Goal: Information Seeking & Learning: Compare options

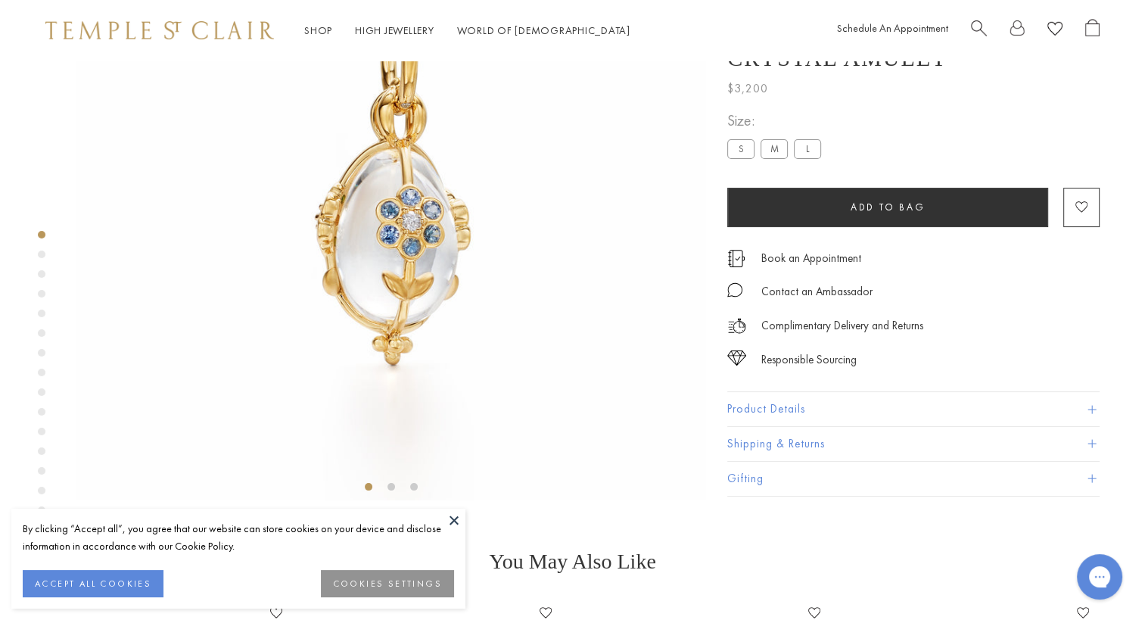
scroll to position [87, 0]
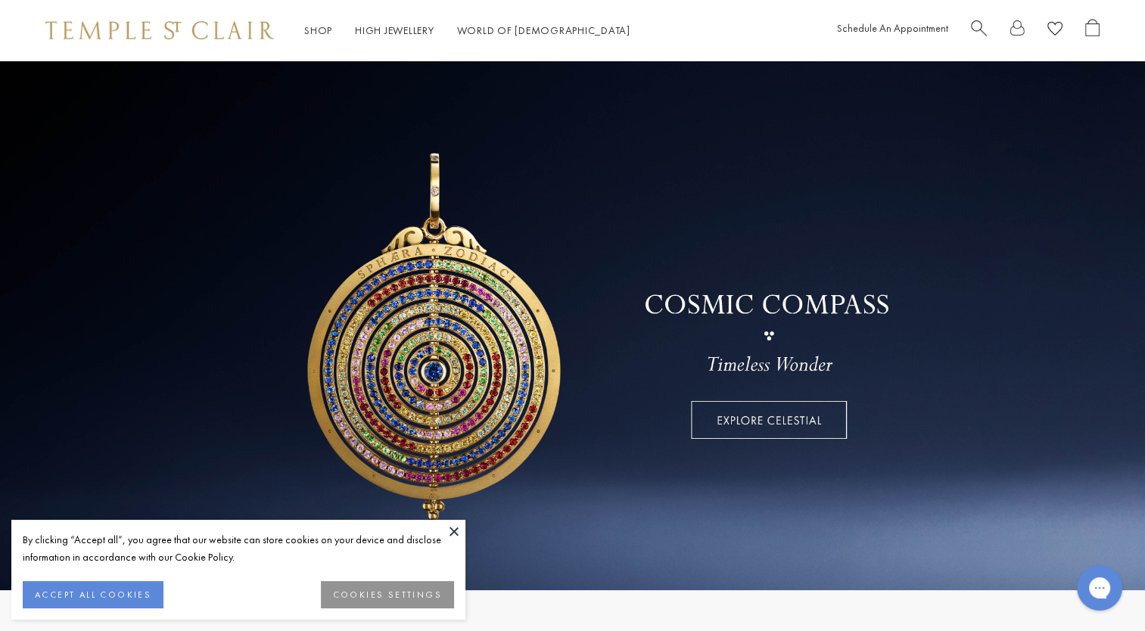
click at [969, 26] on div "Schedule An Appointment" at bounding box center [968, 30] width 263 height 23
click at [979, 27] on span "Search" at bounding box center [979, 27] width 16 height 16
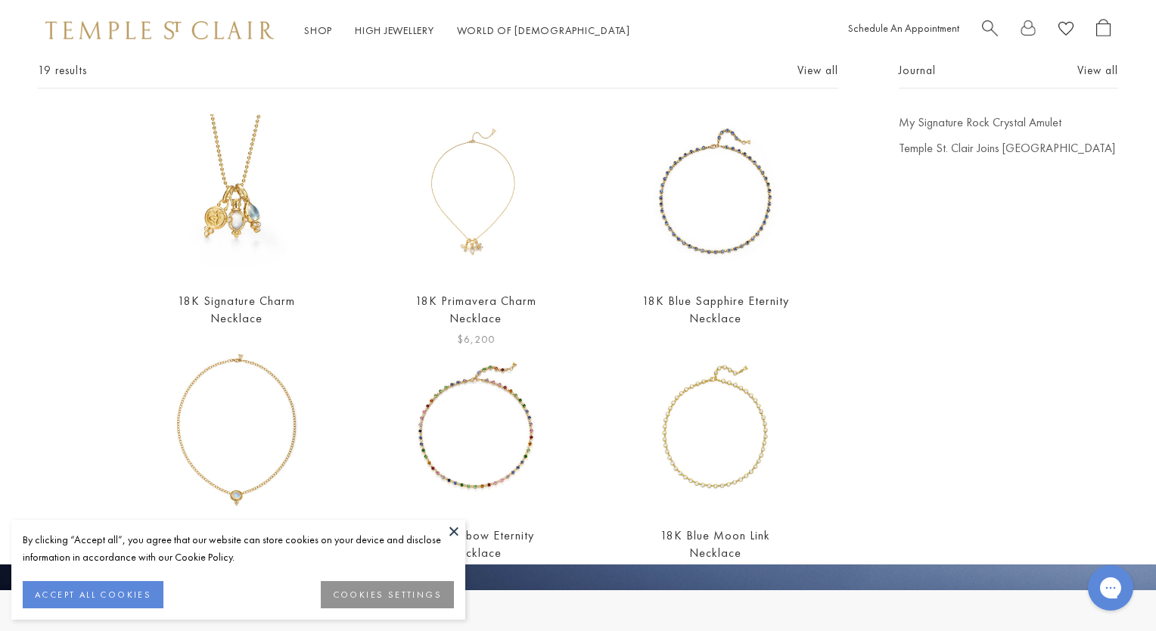
scroll to position [93, 0]
type input "**********"
click at [246, 233] on img at bounding box center [236, 195] width 164 height 164
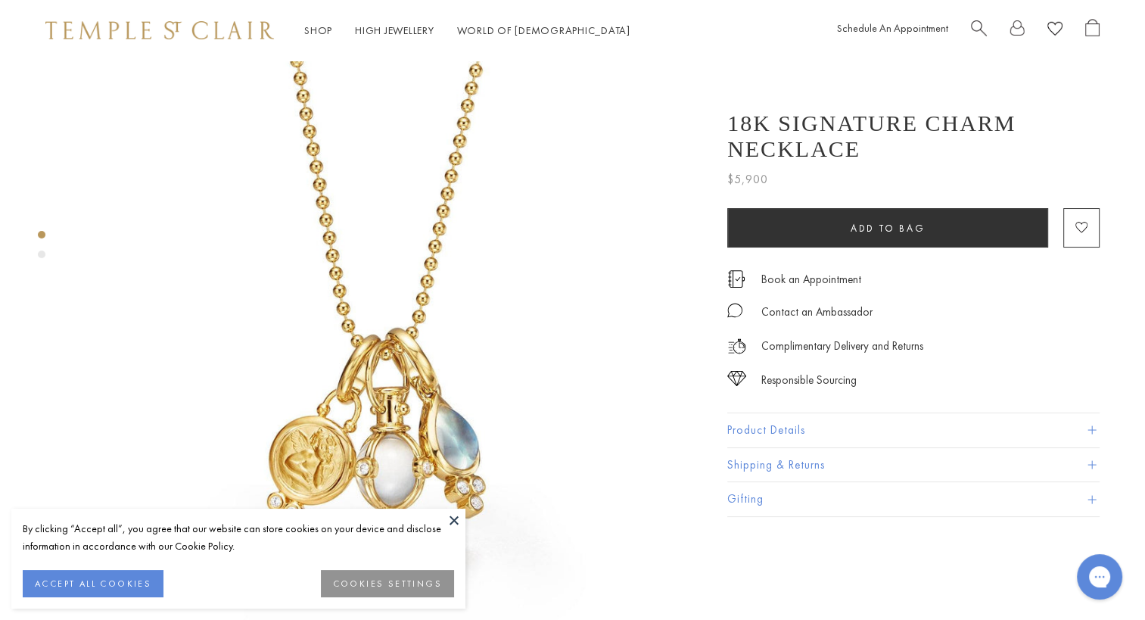
click at [1083, 432] on button "Product Details" at bounding box center [913, 430] width 372 height 34
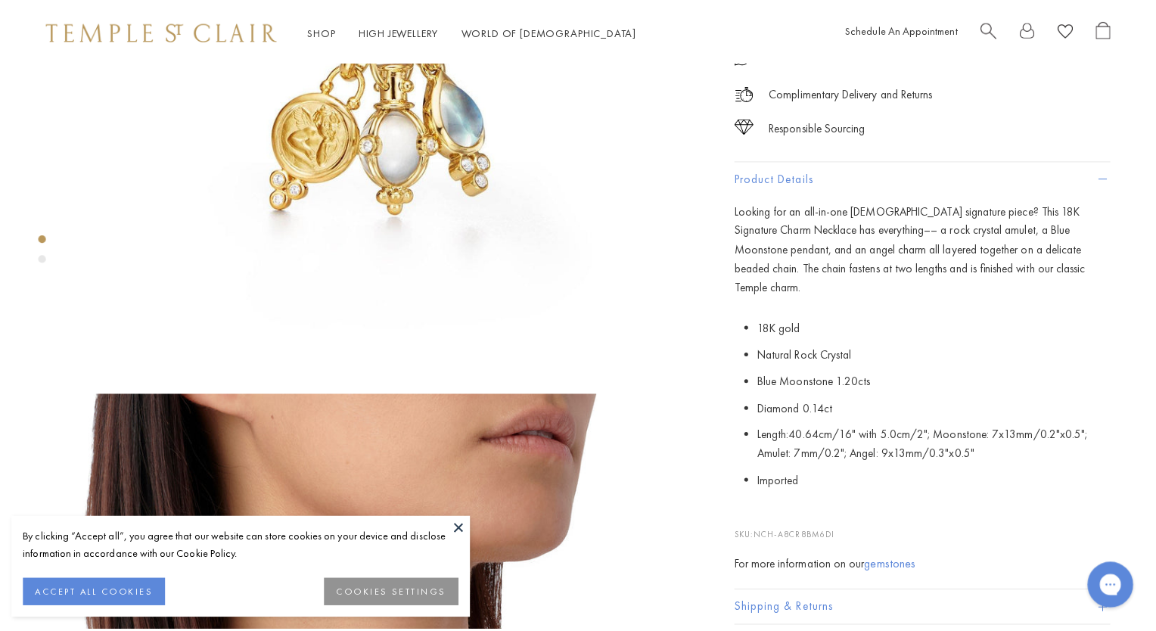
scroll to position [327, 0]
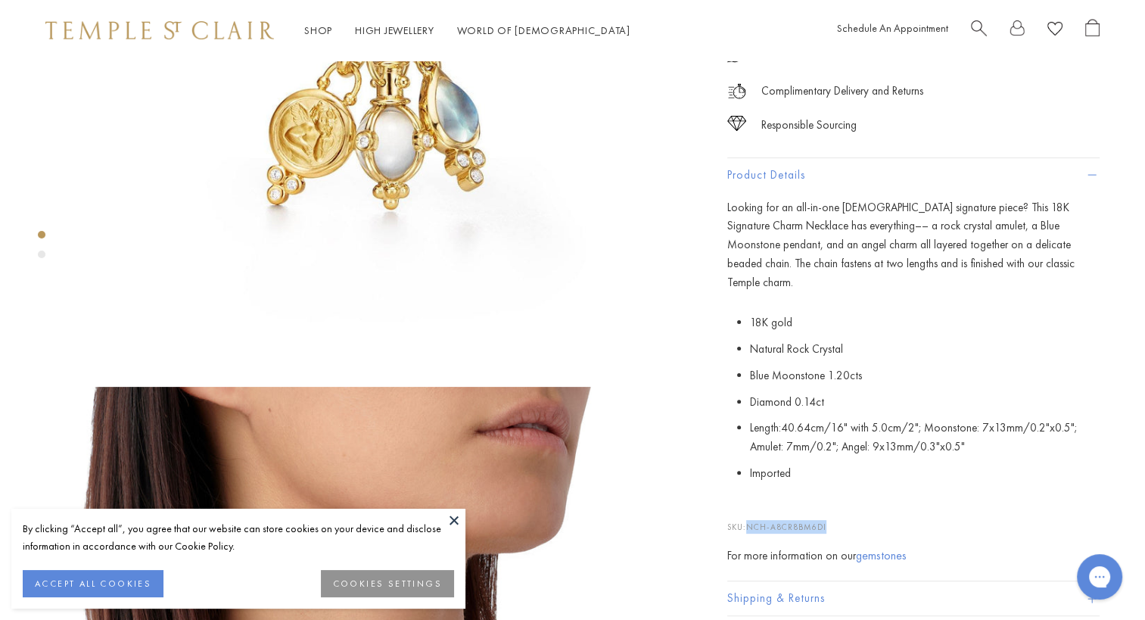
drag, startPoint x: 828, startPoint y: 509, endPoint x: 751, endPoint y: 505, distance: 78.1
click at [751, 505] on p "SKU: NCH-A8CR8BM6DI" at bounding box center [913, 519] width 372 height 29
copy span "NCH-A8CR8BM6DI"
click at [974, 30] on span "Search" at bounding box center [979, 27] width 16 height 16
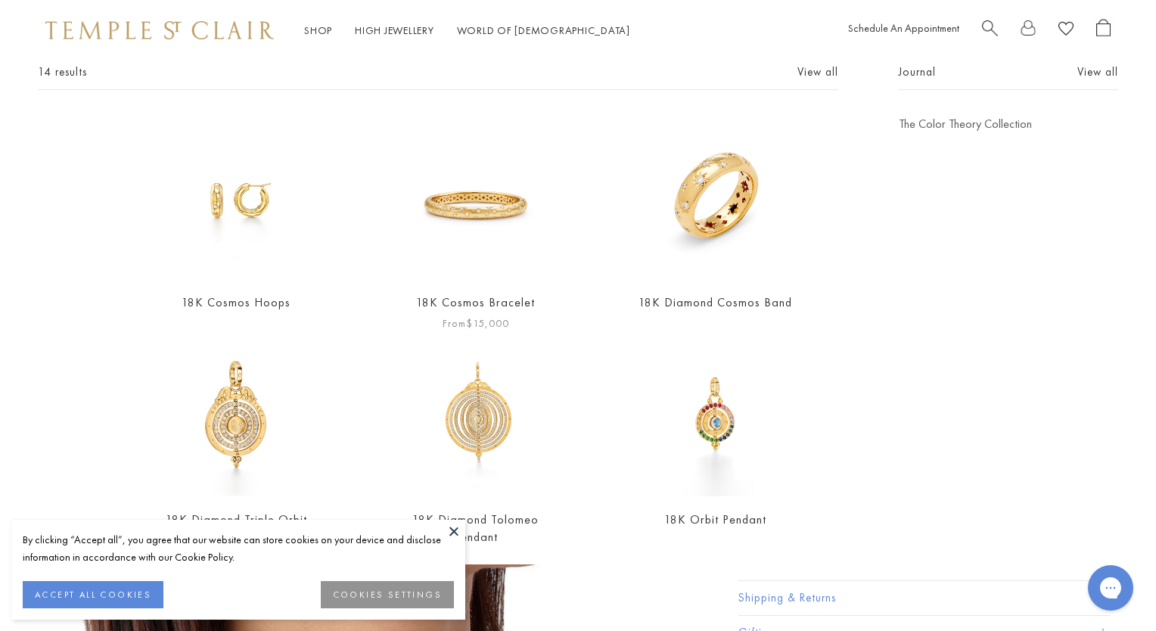
scroll to position [0, 0]
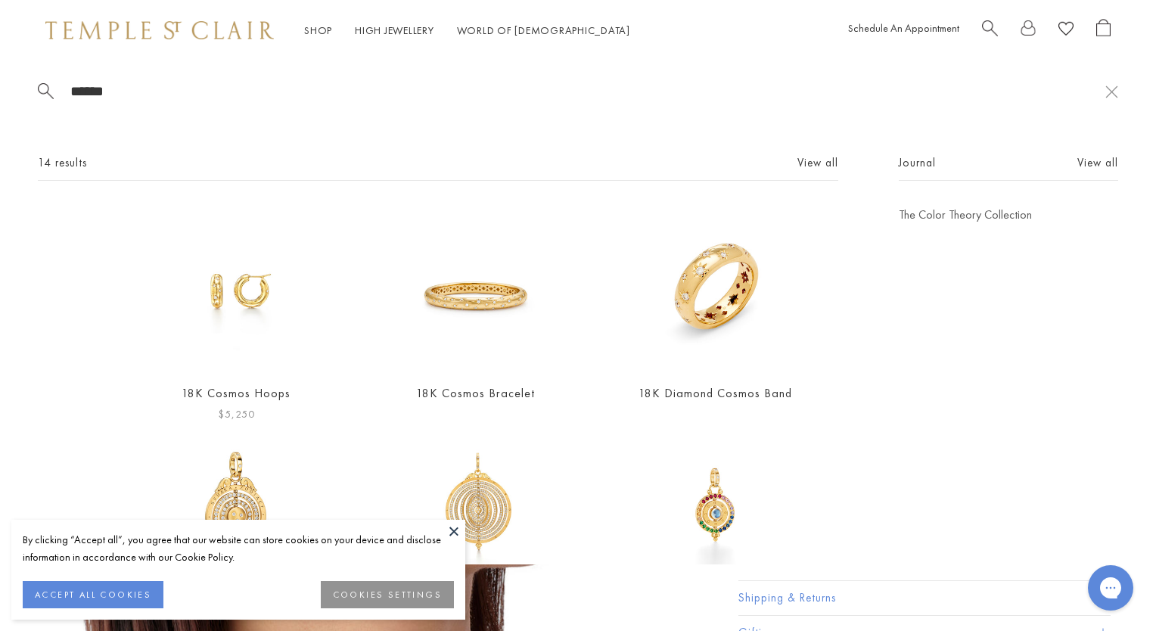
type input "******"
click at [244, 295] on img at bounding box center [236, 289] width 164 height 164
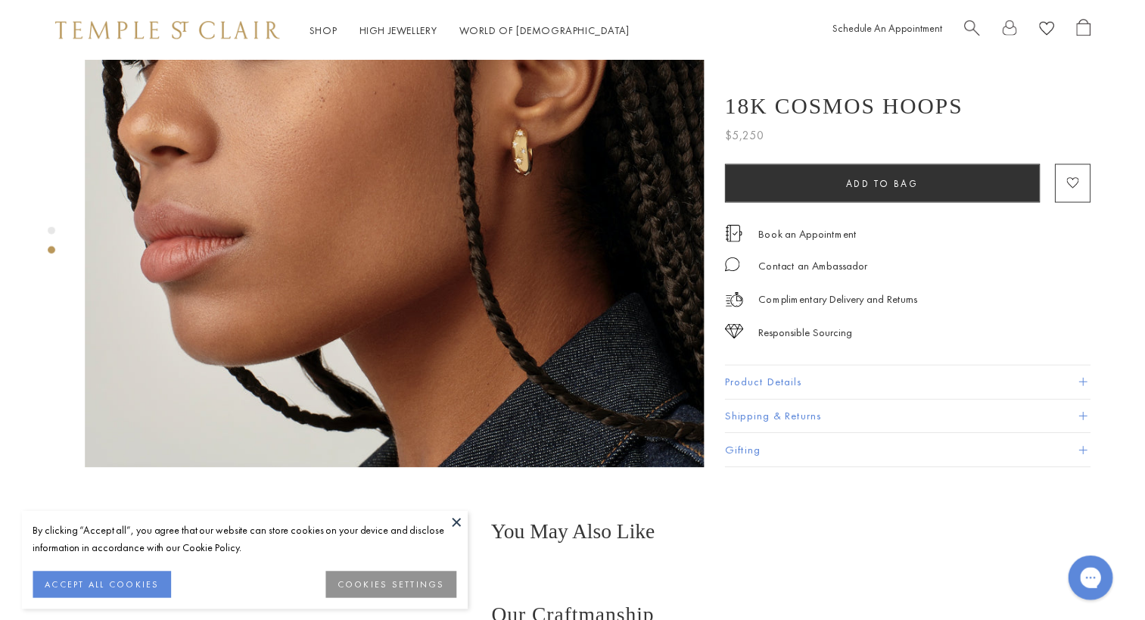
scroll to position [899, 0]
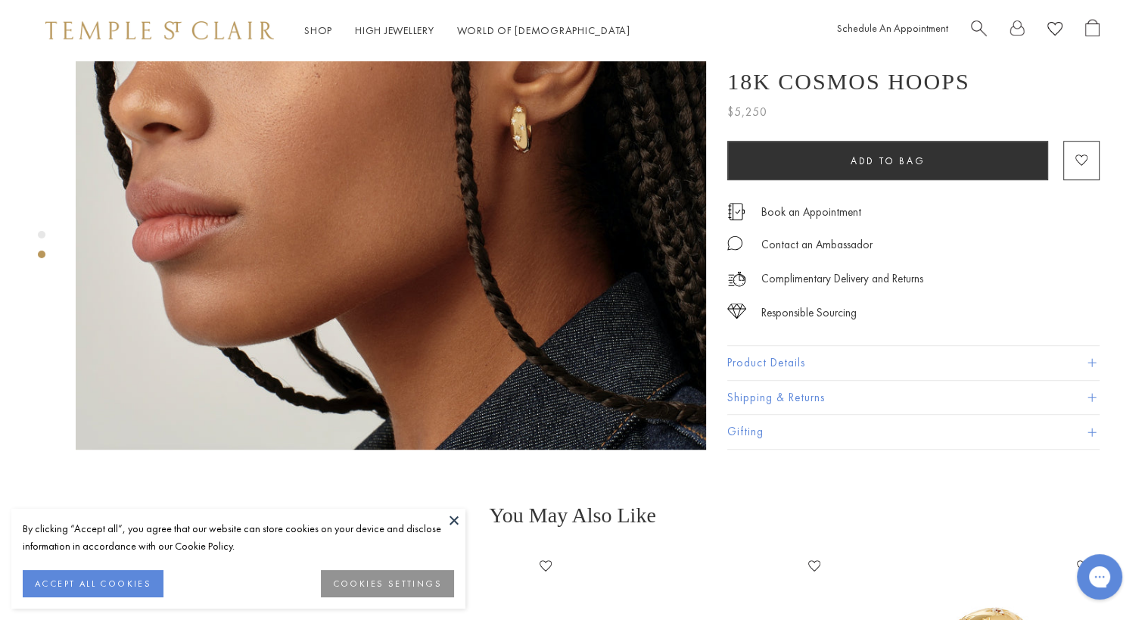
click at [462, 522] on button at bounding box center [454, 519] width 23 height 23
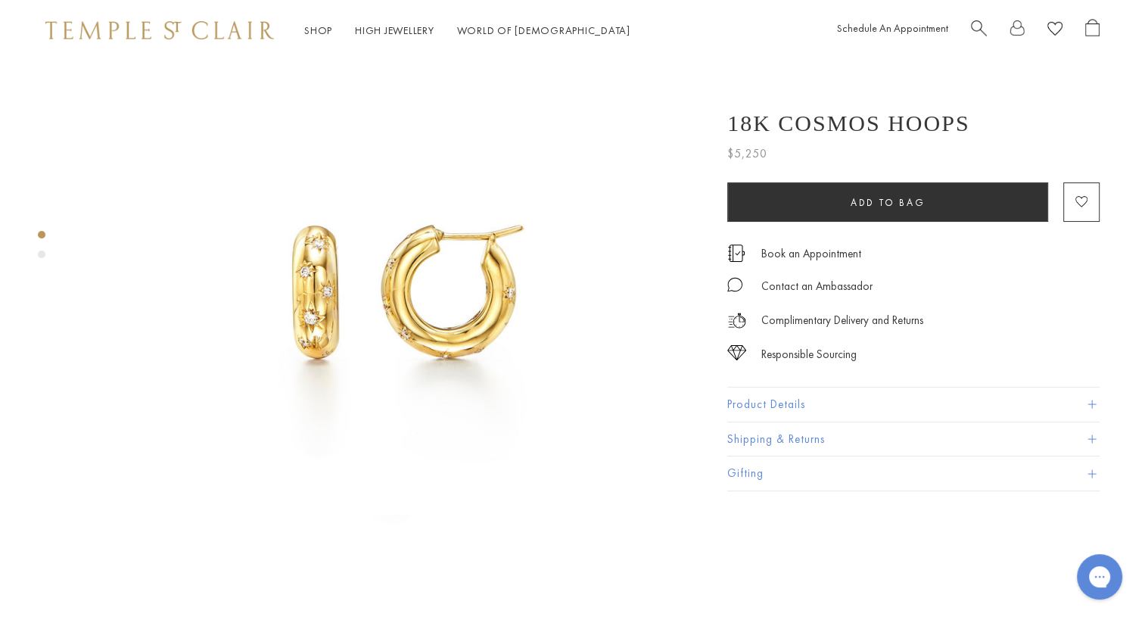
scroll to position [0, 0]
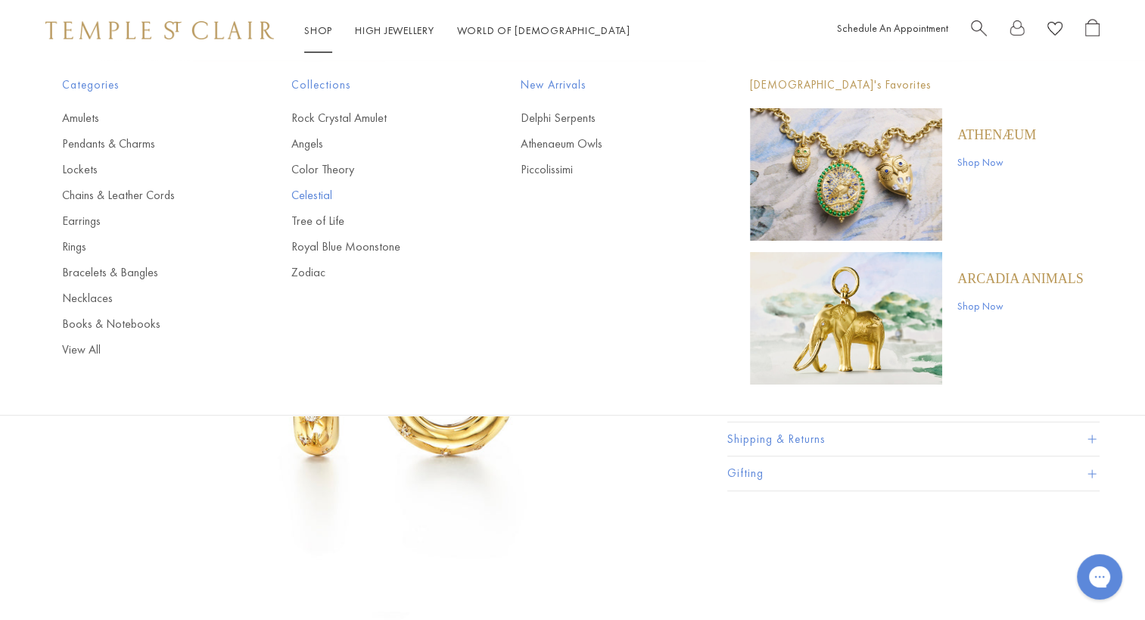
click at [312, 194] on link "Celestial" at bounding box center [375, 195] width 169 height 17
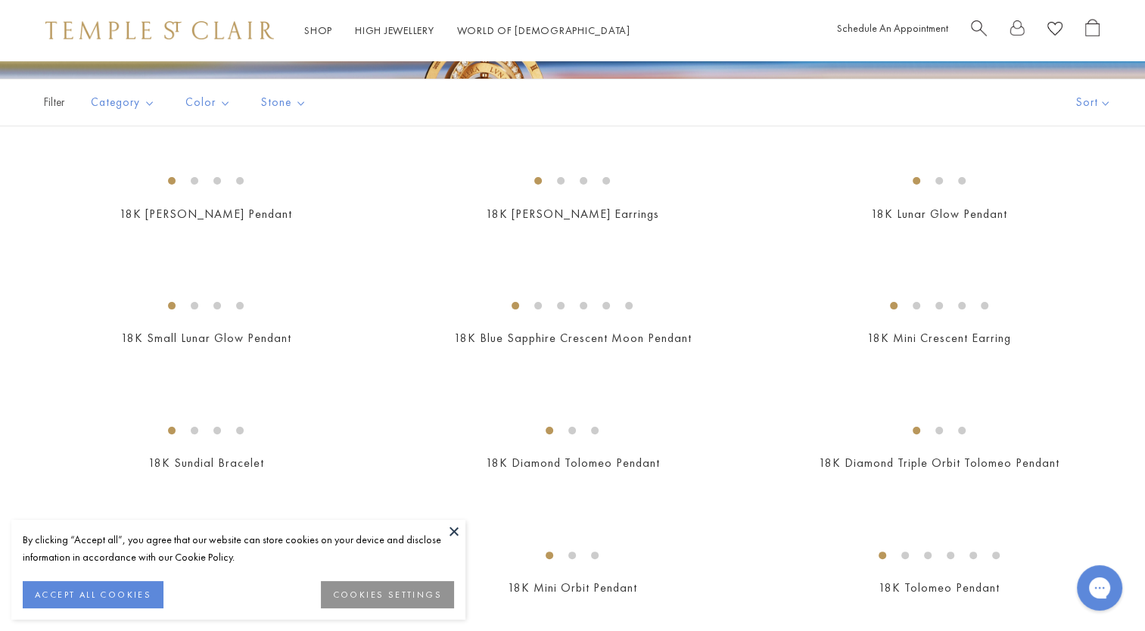
scroll to position [284, 0]
click at [123, 207] on button "Necklaces" at bounding box center [161, 210] width 140 height 17
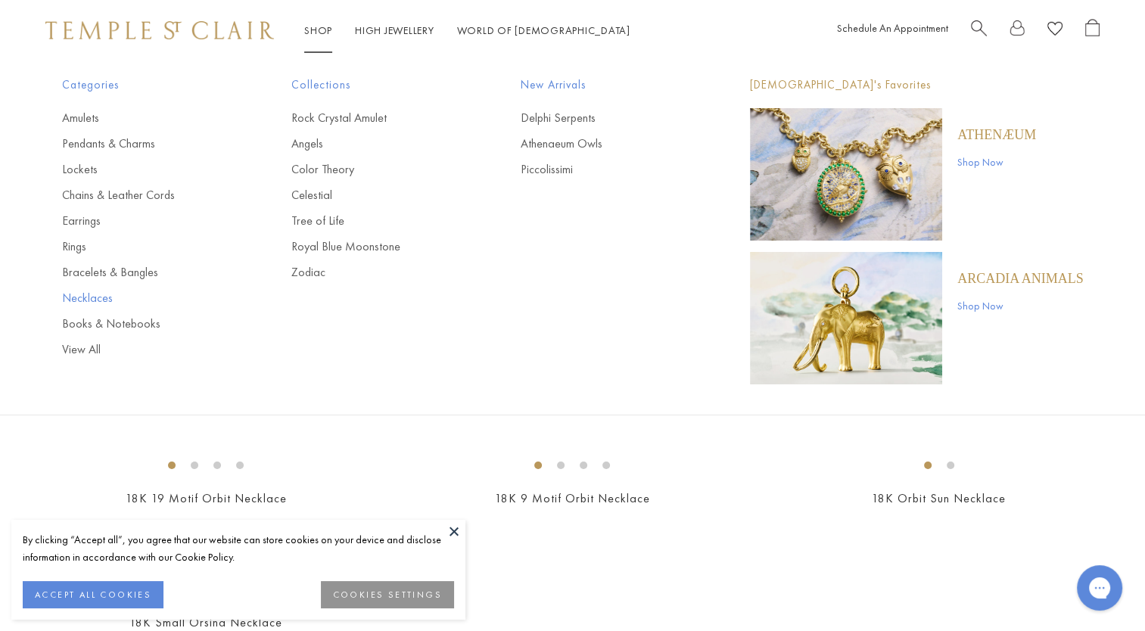
click at [86, 296] on link "Necklaces" at bounding box center [146, 298] width 169 height 17
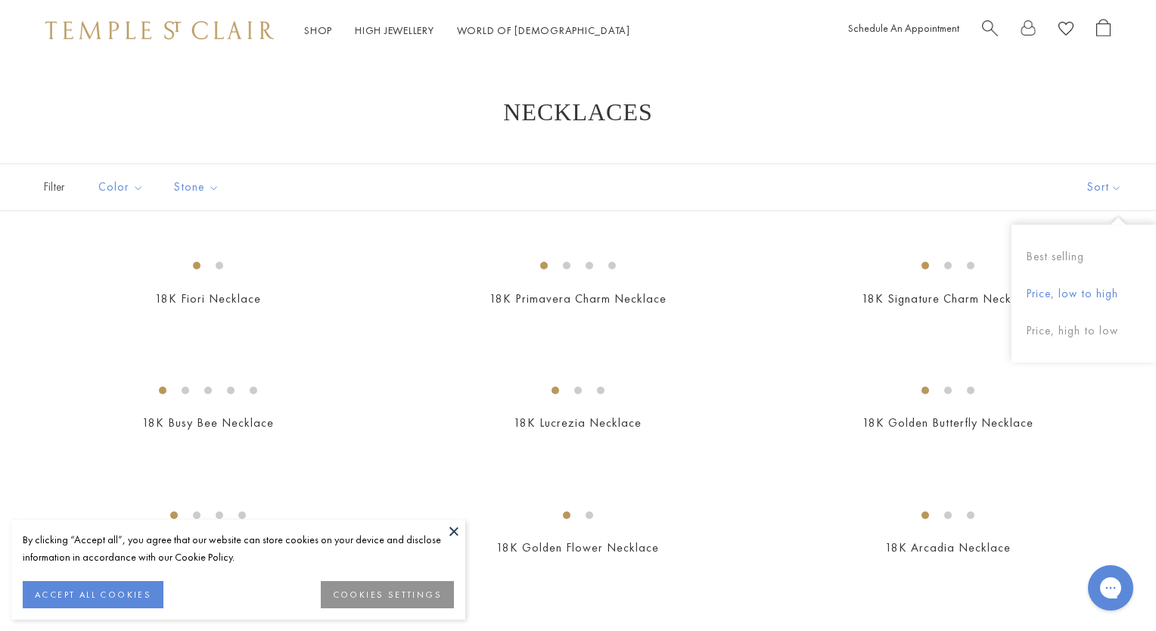
click at [1059, 293] on button "Price, low to high" at bounding box center [1084, 293] width 145 height 37
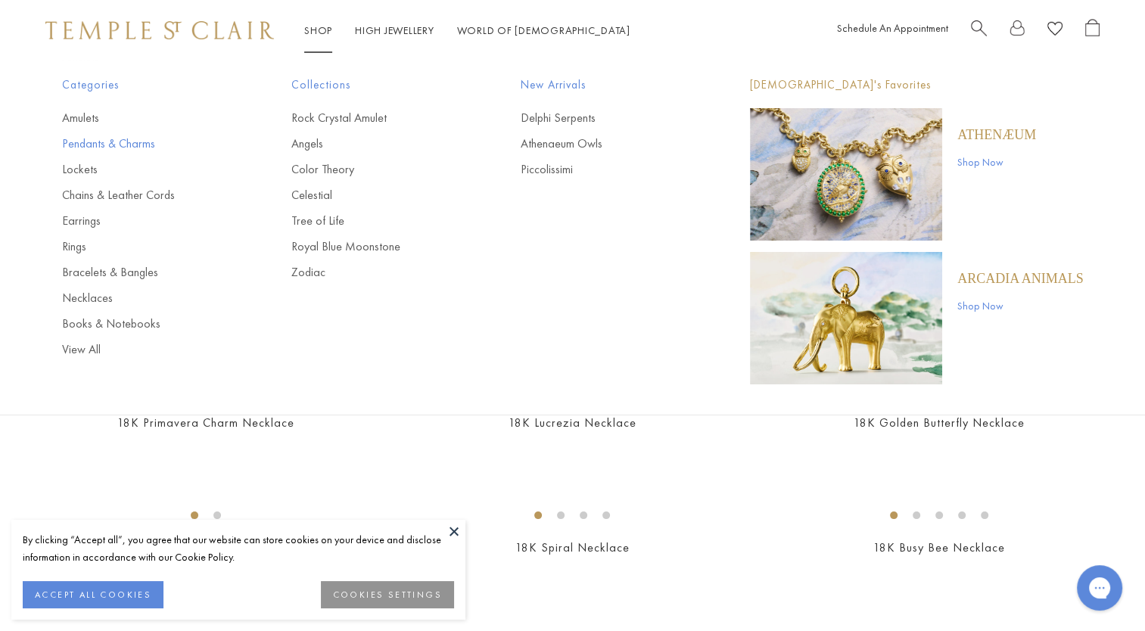
click at [91, 143] on link "Pendants & Charms" at bounding box center [146, 143] width 169 height 17
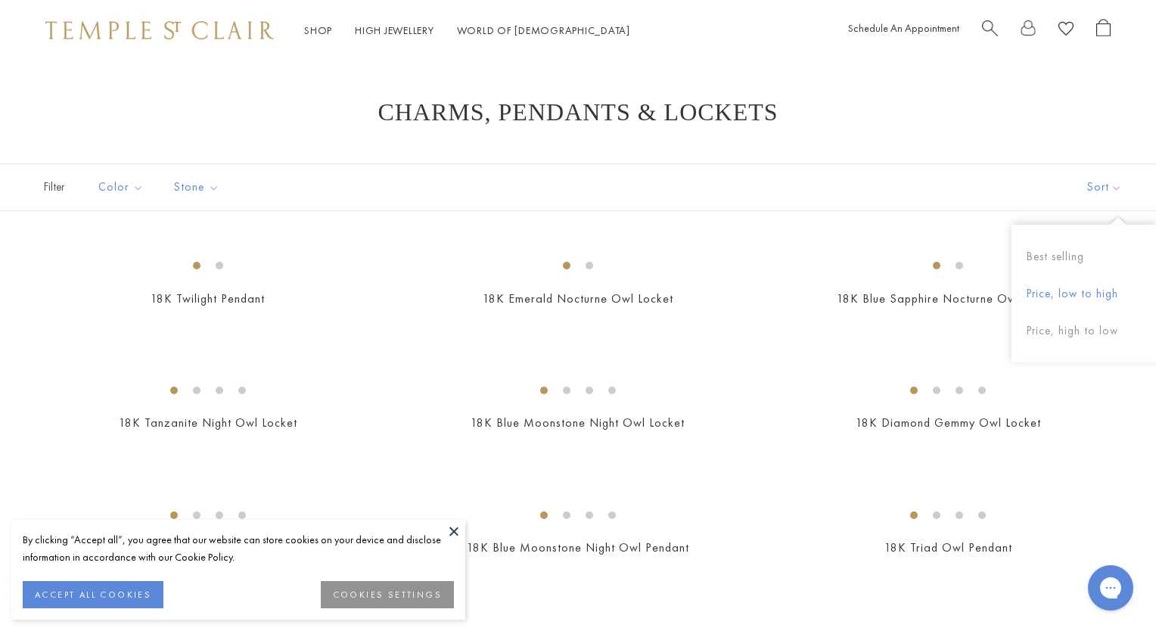
click at [1073, 294] on button "Price, low to high" at bounding box center [1084, 293] width 145 height 37
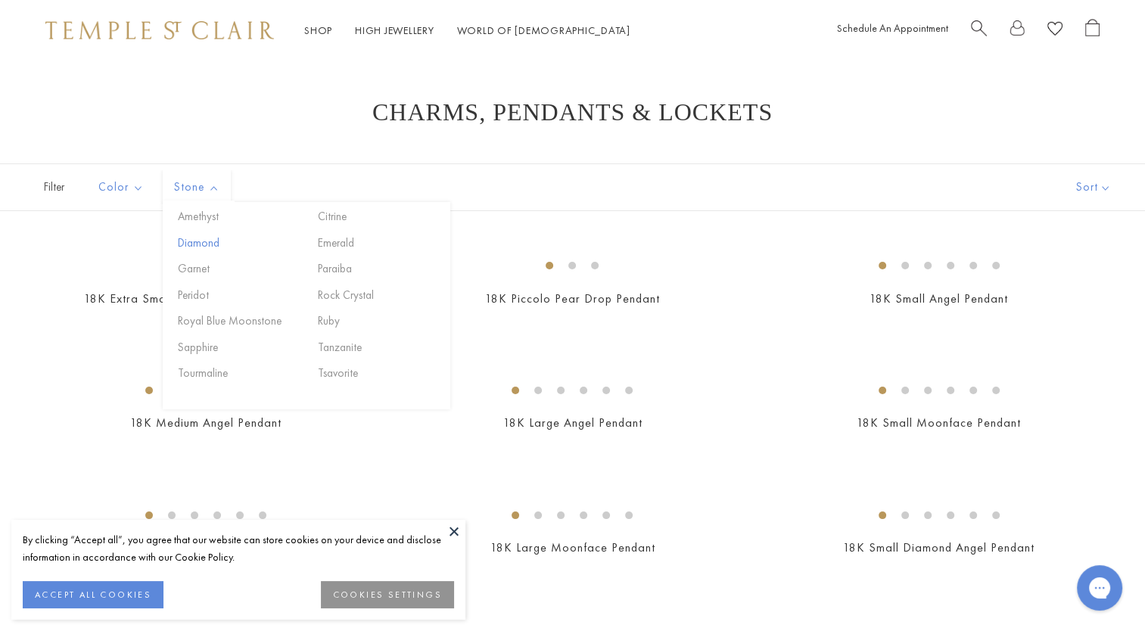
click at [193, 244] on button "Diamond" at bounding box center [238, 243] width 129 height 17
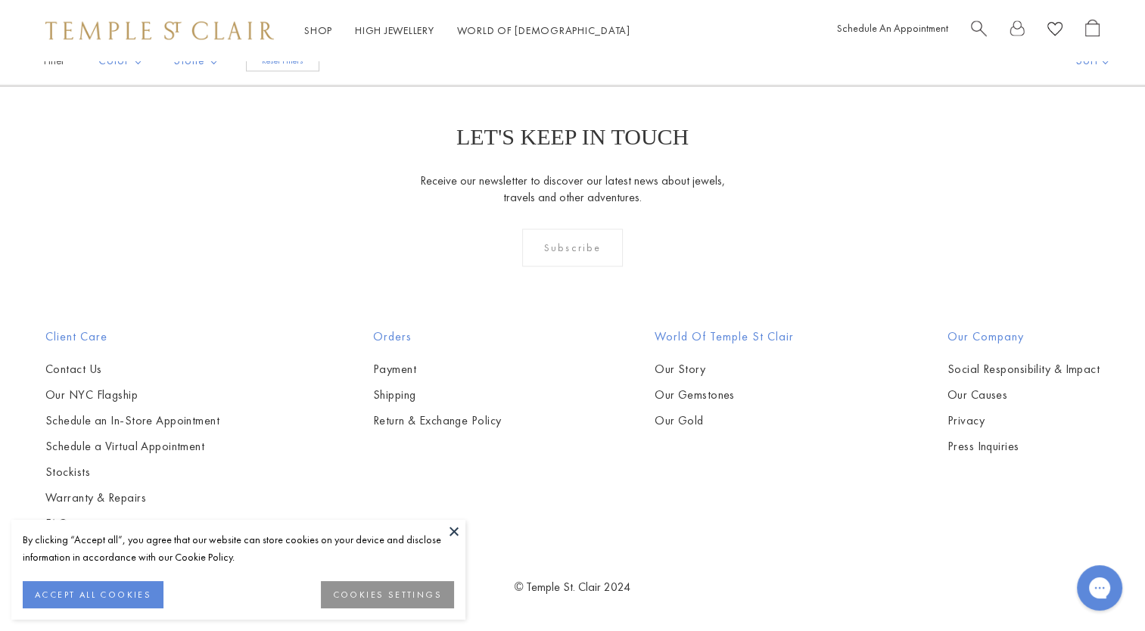
scroll to position [8134, 0]
click at [978, 23] on span "Search" at bounding box center [979, 27] width 16 height 16
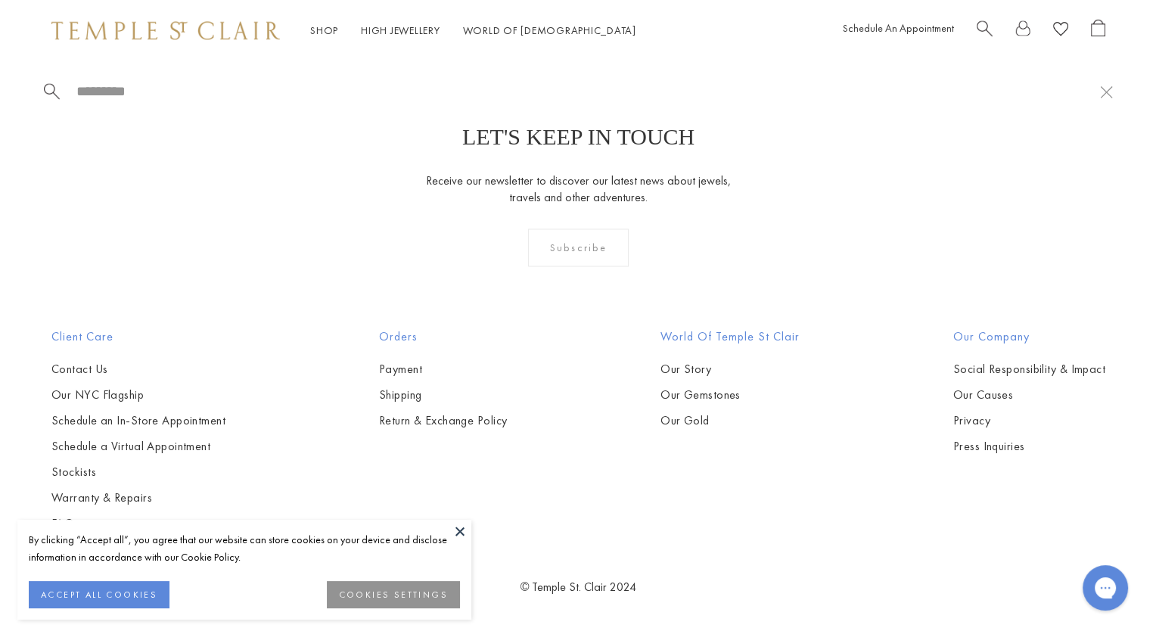
scroll to position [8203, 0]
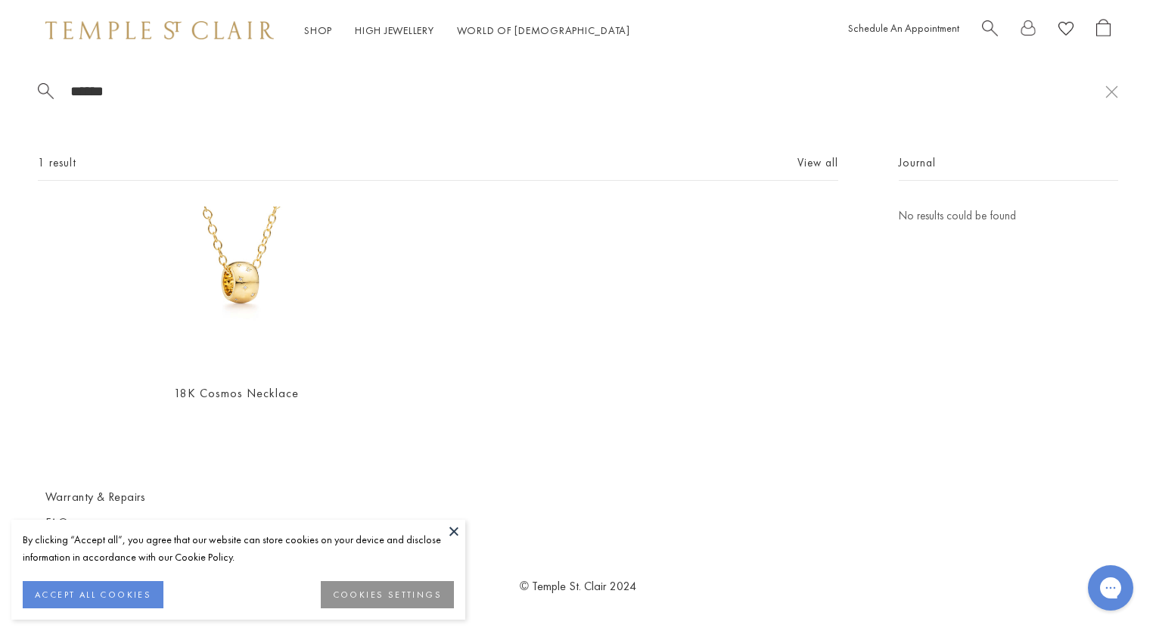
type input "******"
